Goal: Task Accomplishment & Management: Manage account settings

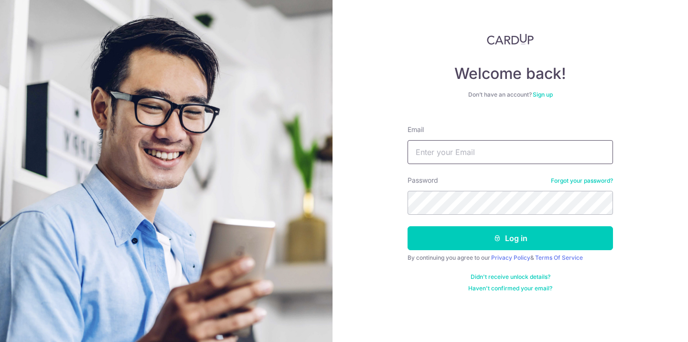
type input "[EMAIL_ADDRESS][DOMAIN_NAME]"
click at [408, 226] on button "Log in" at bounding box center [511, 238] width 206 height 24
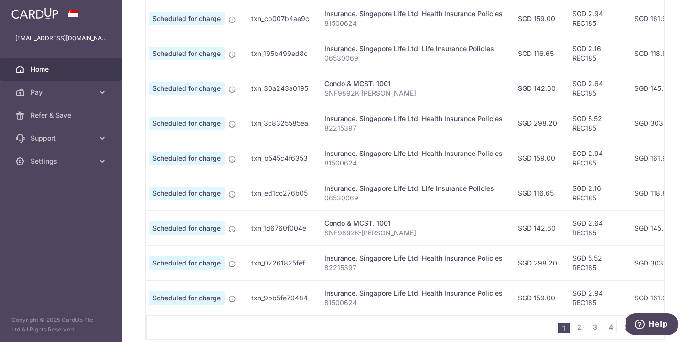
scroll to position [397, 0]
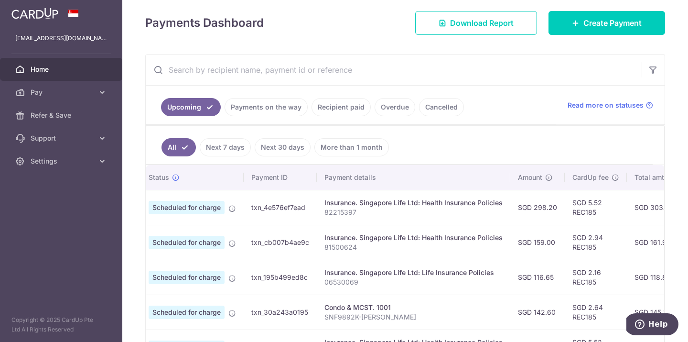
click at [255, 105] on link "Payments on the way" at bounding box center [266, 107] width 83 height 18
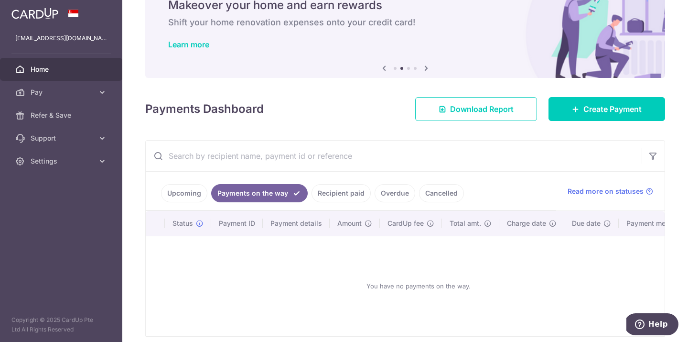
scroll to position [85, 0]
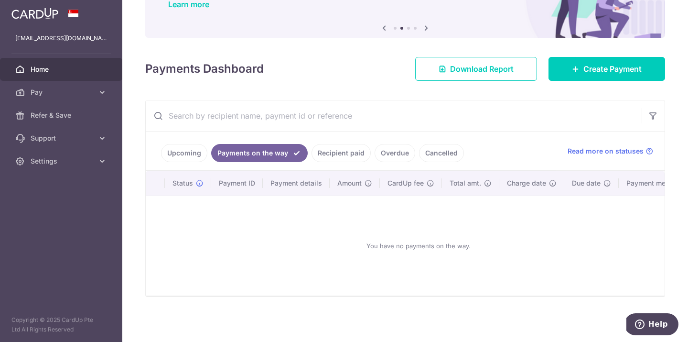
click at [336, 151] on link "Recipient paid" at bounding box center [341, 153] width 59 height 18
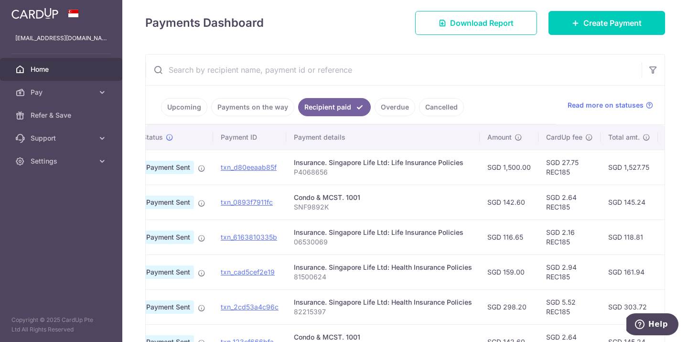
scroll to position [0, 0]
